Goal: Information Seeking & Learning: Find specific fact

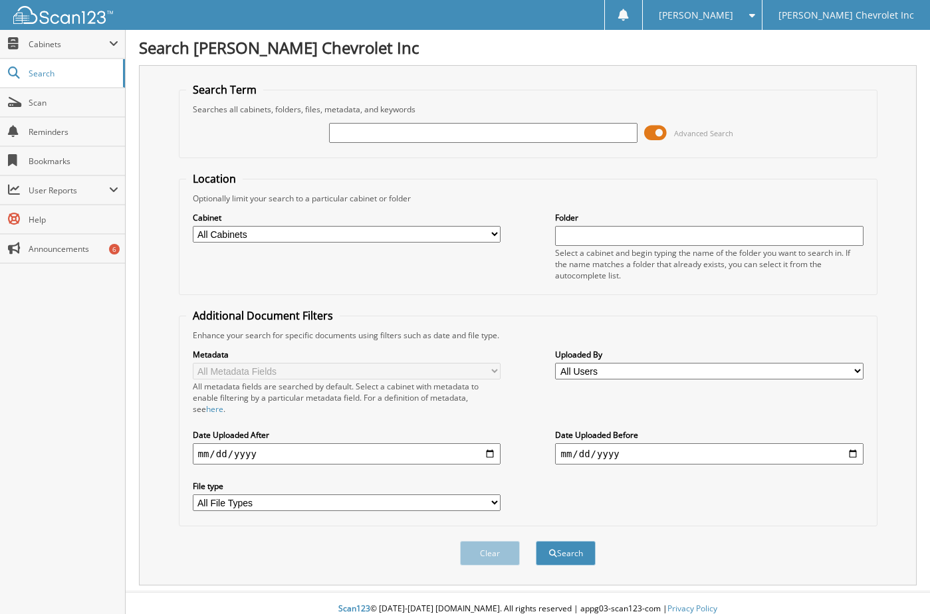
drag, startPoint x: 0, startPoint y: 0, endPoint x: 479, endPoint y: 132, distance: 496.6
click at [475, 132] on input "text" at bounding box center [483, 133] width 308 height 20
type input "684057"
click at [536, 541] on button "Search" at bounding box center [566, 553] width 60 height 25
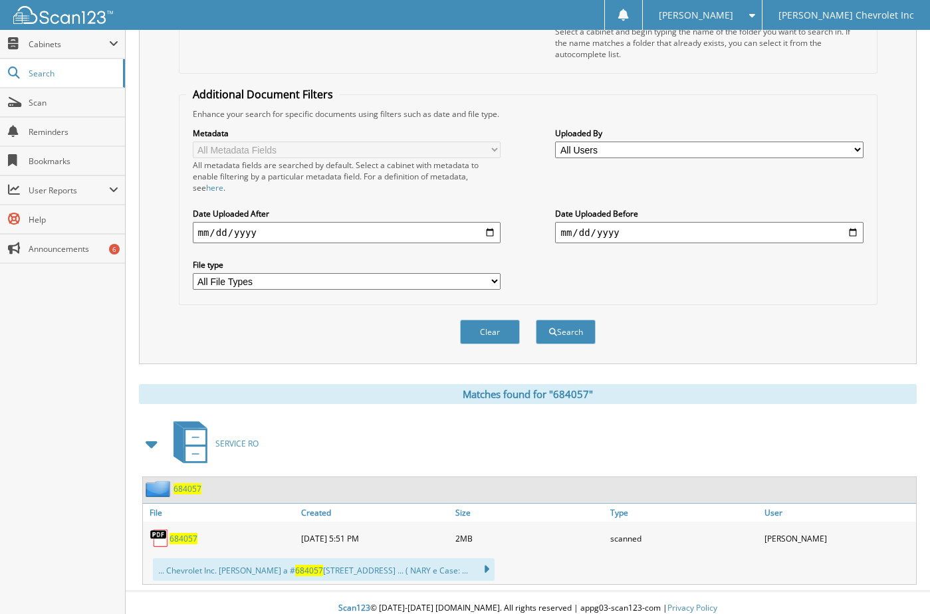
scroll to position [233, 0]
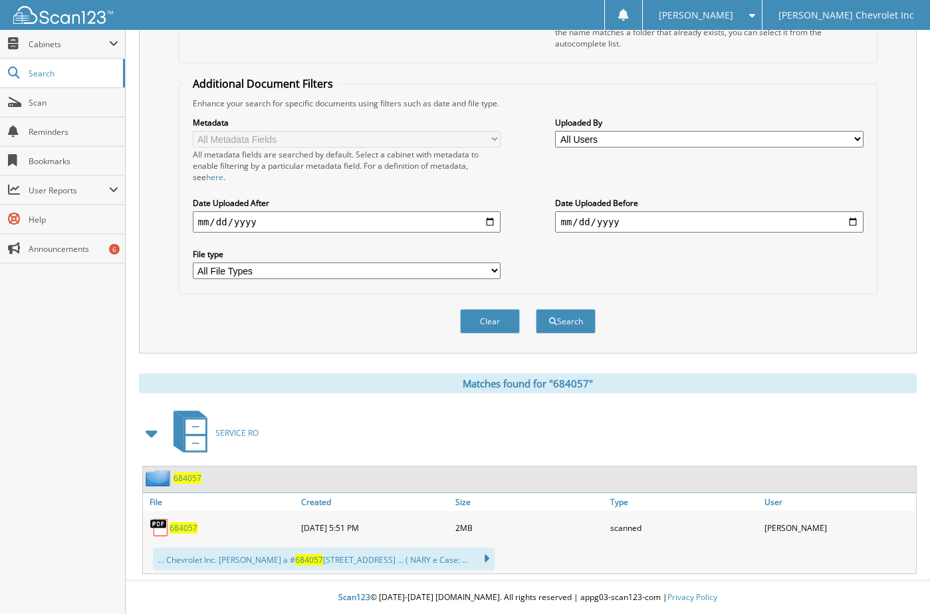
click at [183, 524] on span "684057" at bounding box center [184, 528] width 28 height 11
